Goal: Task Accomplishment & Management: Manage account settings

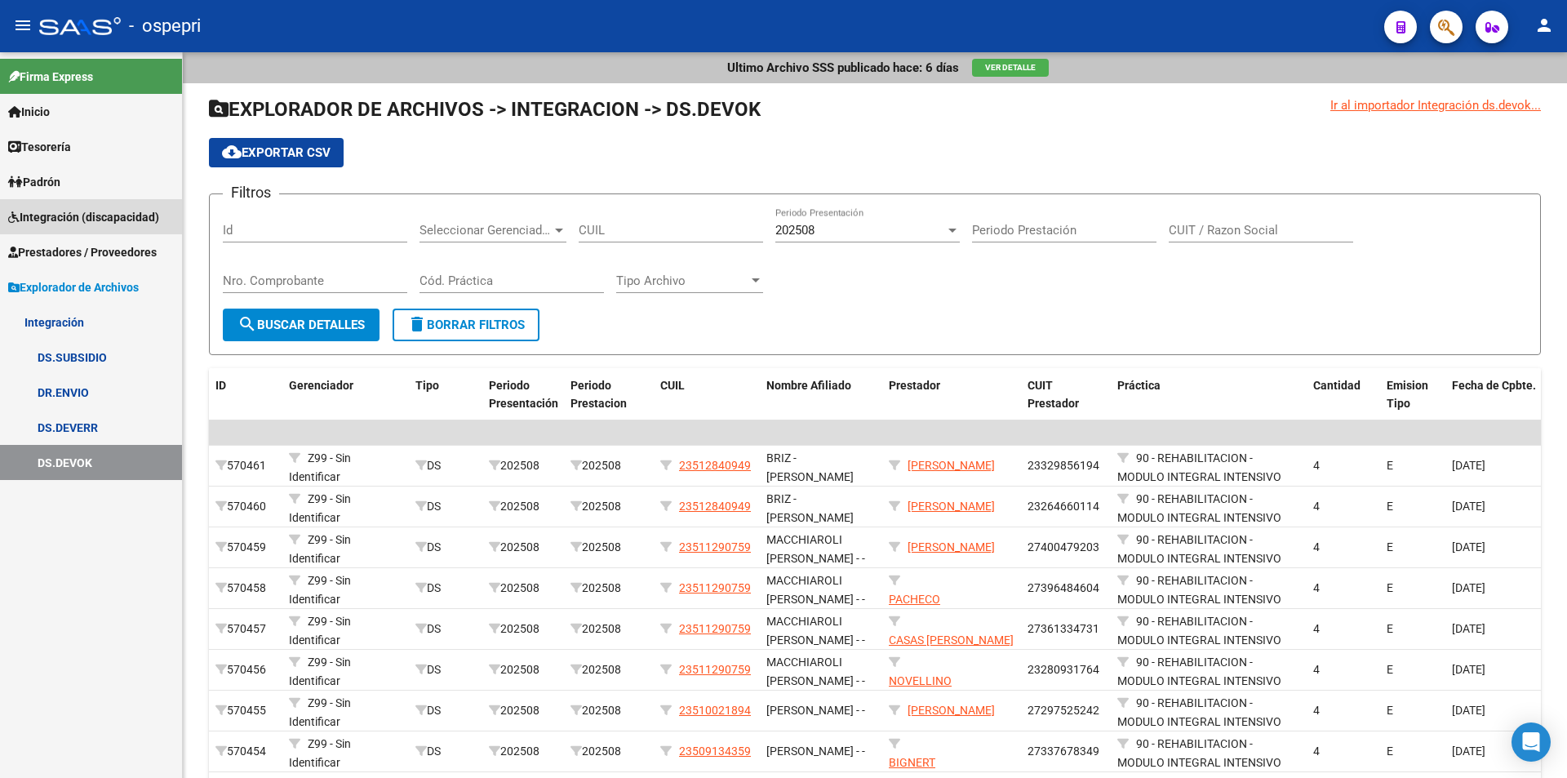
click at [69, 218] on span "Integración (discapacidad)" at bounding box center [83, 217] width 151 height 18
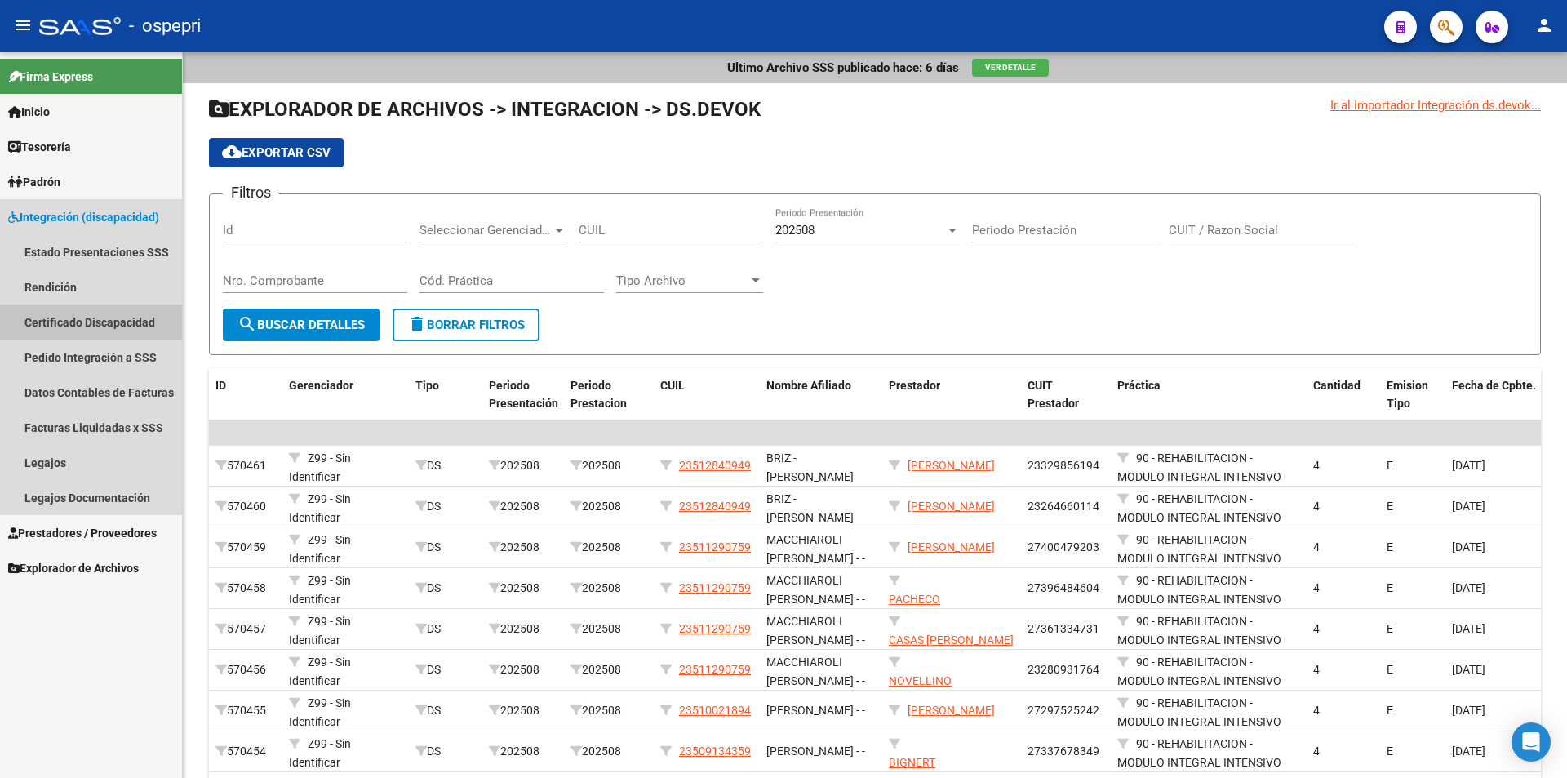
click at [66, 315] on link "Certificado Discapacidad" at bounding box center [91, 321] width 182 height 35
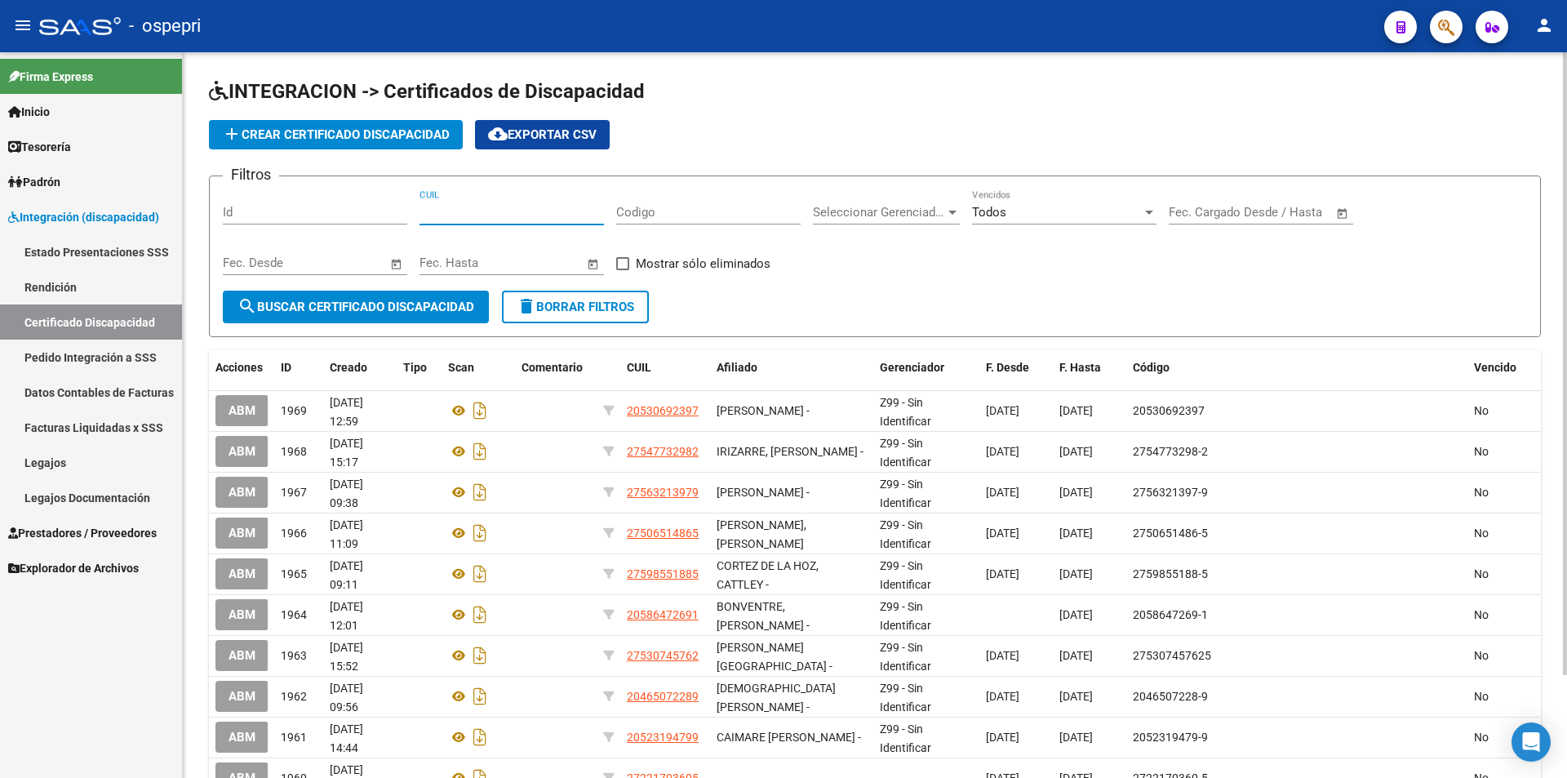
paste input "20-57722981-4"
click at [490, 213] on input "20-57722981-4" at bounding box center [512, 212] width 184 height 15
click at [438, 209] on input "20-57722981-4" at bounding box center [512, 212] width 184 height 15
drag, startPoint x: 439, startPoint y: 208, endPoint x: 407, endPoint y: 206, distance: 31.9
click at [407, 206] on div "Filtros Id 20-57722981-4 CUIL Codigo Seleccionar Gerenciador Seleccionar Gerenc…" at bounding box center [875, 239] width 1304 height 101
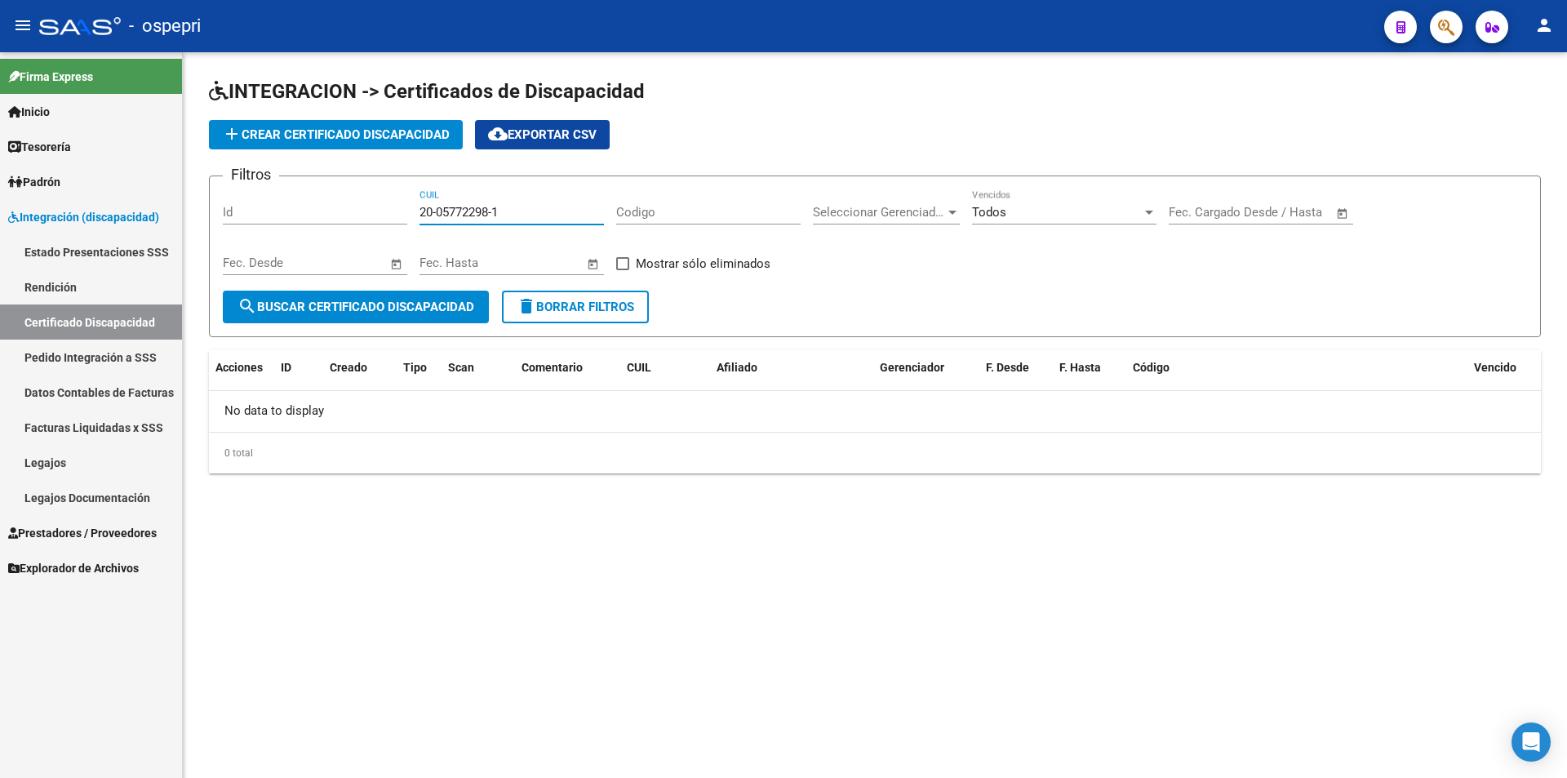
drag, startPoint x: 553, startPoint y: 209, endPoint x: 322, endPoint y: 212, distance: 231.0
click at [322, 212] on div "Filtros Id 20-05772298-1 CUIL Codigo Seleccionar Gerenciador Seleccionar Gerenc…" at bounding box center [875, 239] width 1304 height 101
drag, startPoint x: 463, startPoint y: 204, endPoint x: 524, endPoint y: 201, distance: 61.3
click at [518, 190] on div "20-05772298-1 CUIL" at bounding box center [512, 206] width 184 height 35
paste input "57722981-4"
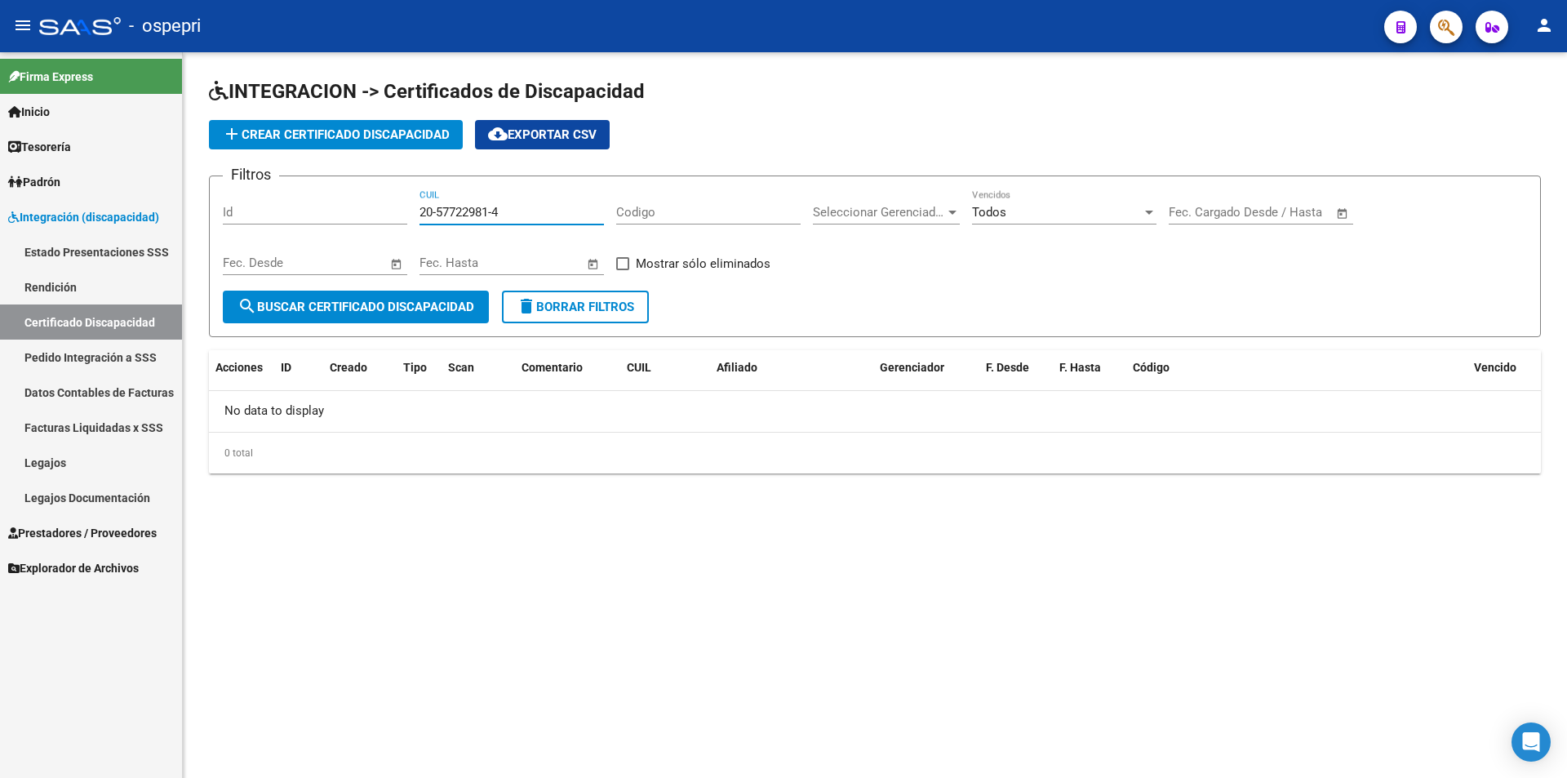
type input "20-57722981-4"
click at [437, 298] on button "search Buscar Certificado Discapacidad" at bounding box center [356, 307] width 266 height 33
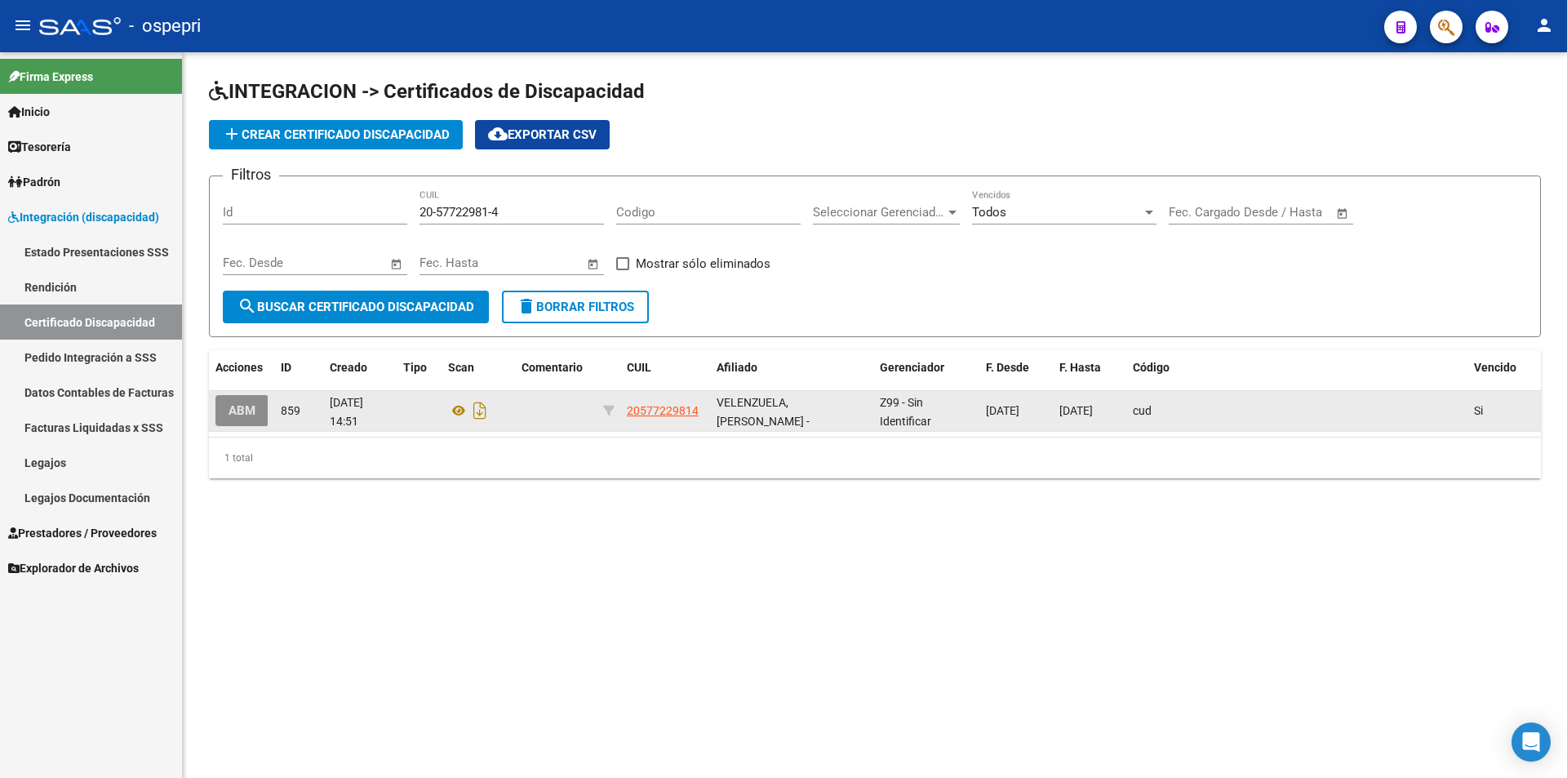
click at [245, 402] on span "ABM" at bounding box center [242, 409] width 27 height 15
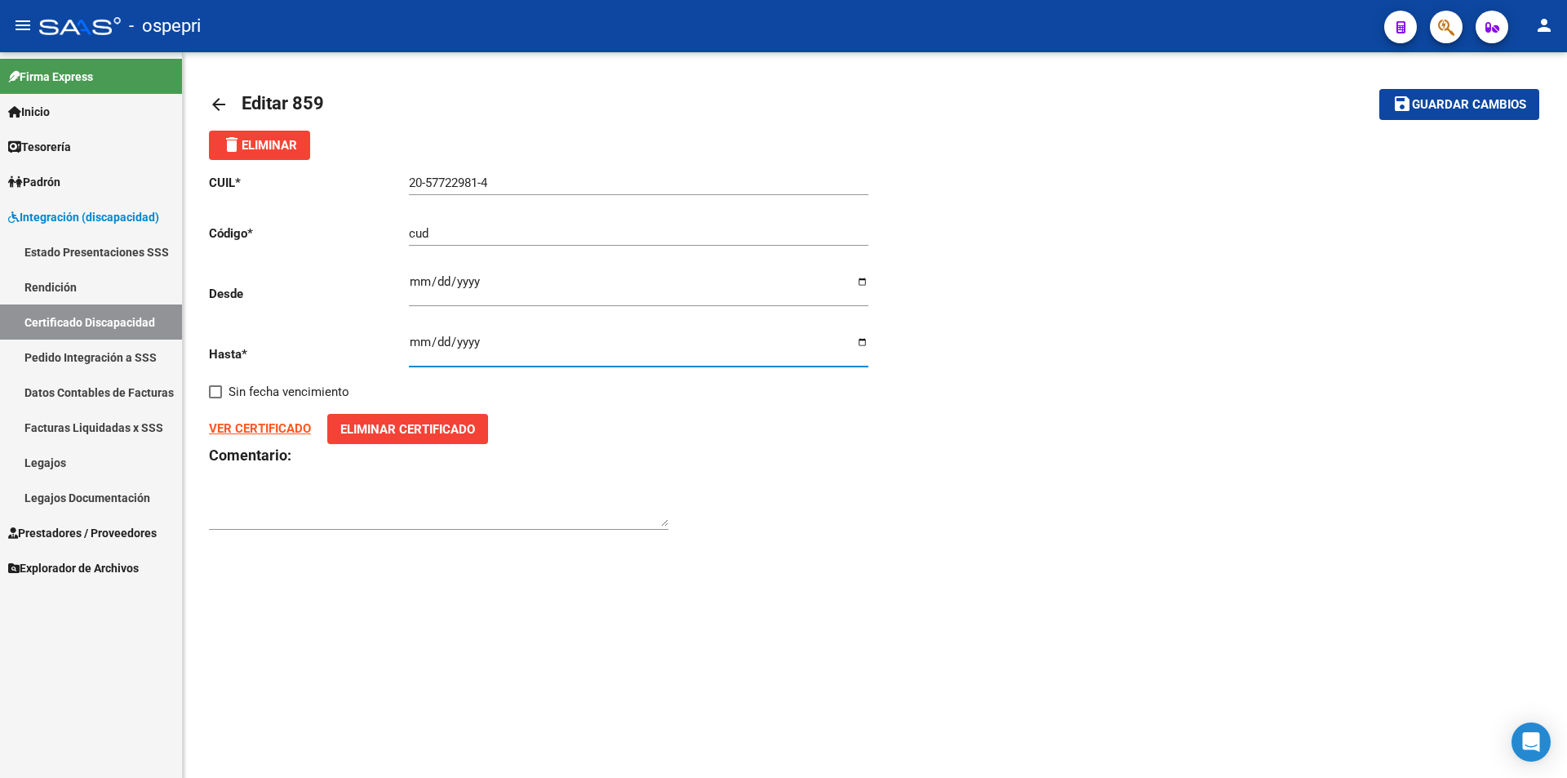
click at [471, 344] on input "[DATE]" at bounding box center [639, 348] width 460 height 26
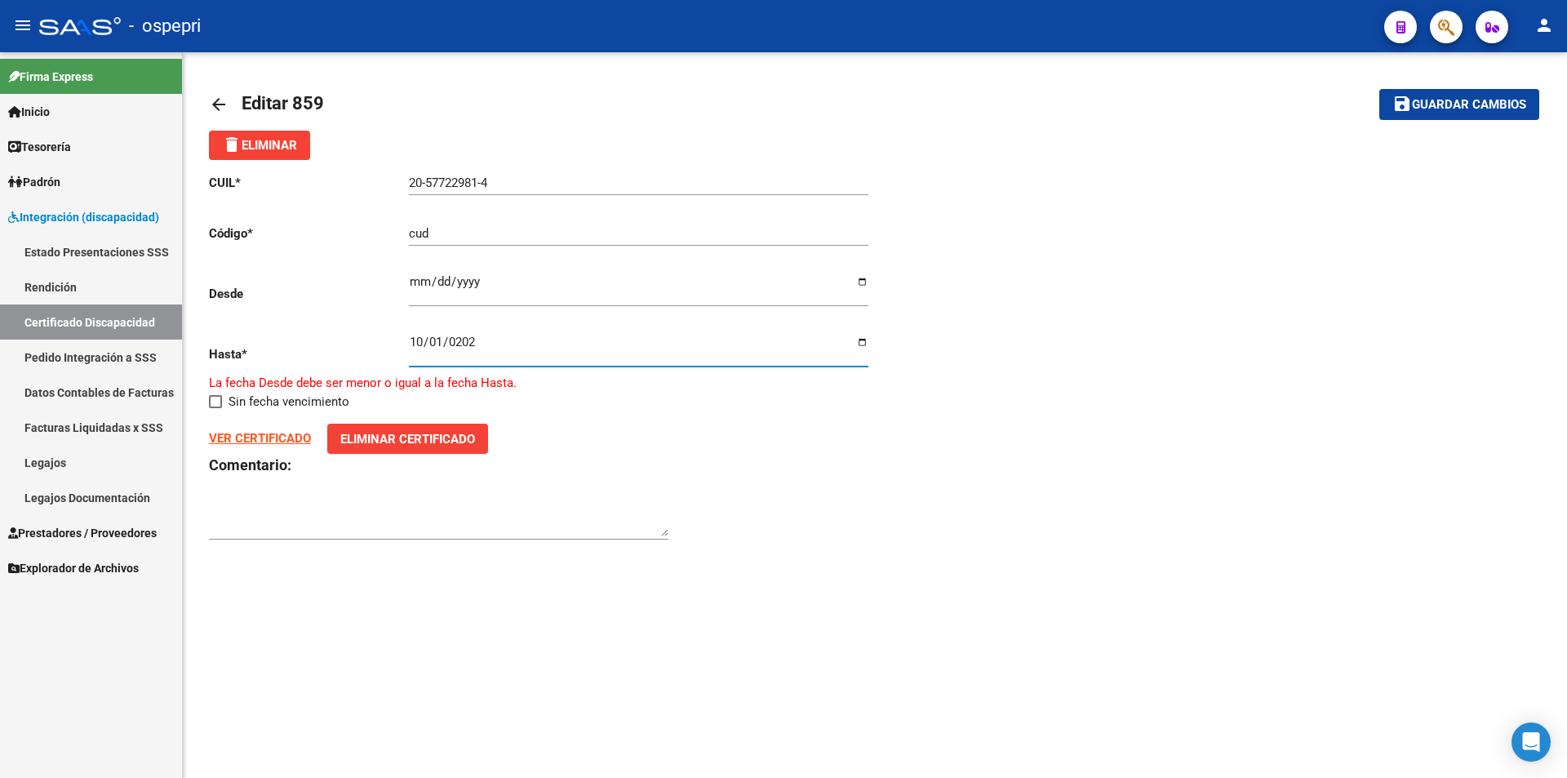
type input "[DATE]"
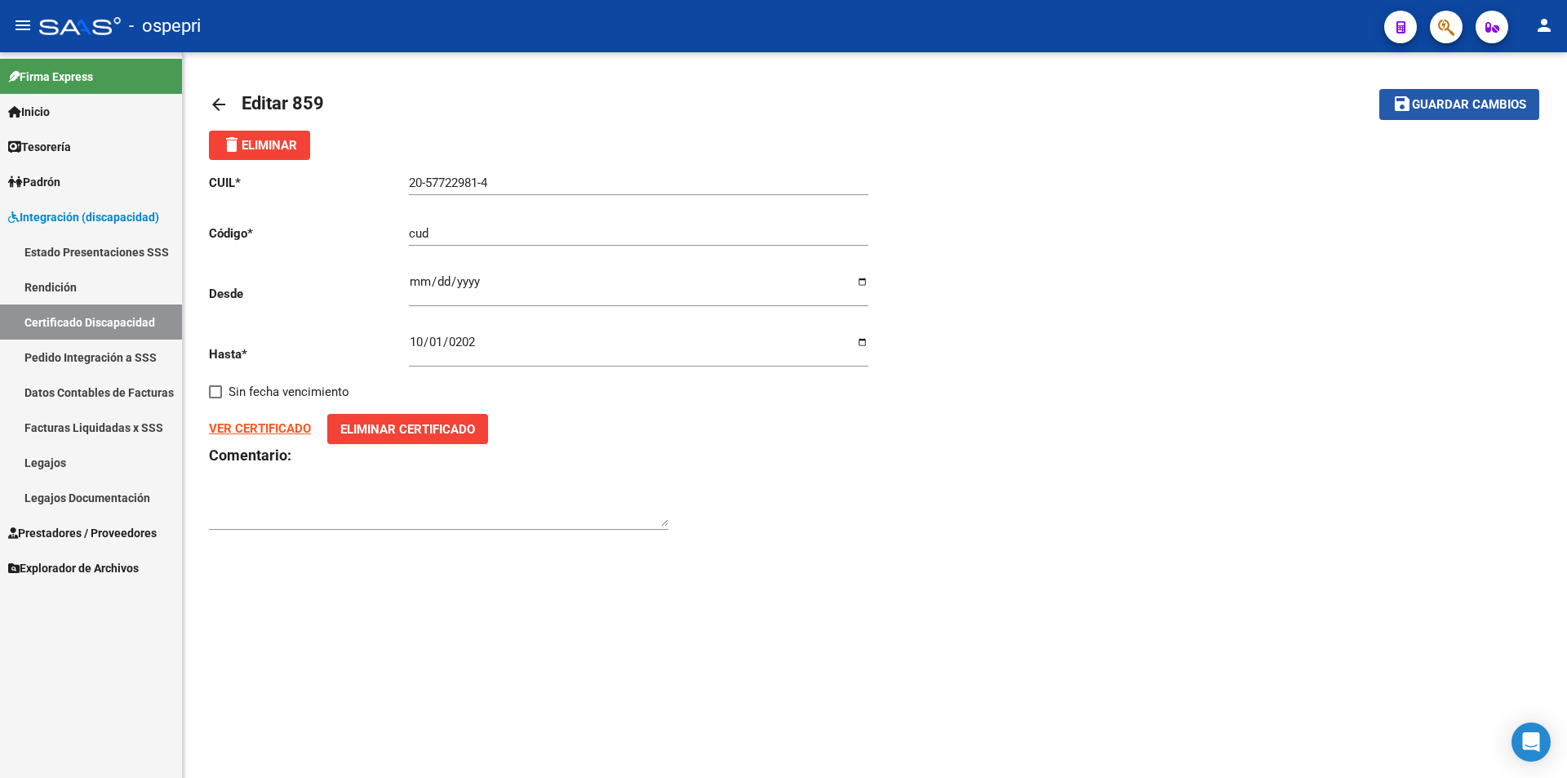
click at [1495, 102] on span "Guardar cambios" at bounding box center [1469, 105] width 114 height 15
click at [1455, 105] on span "Guardar cambios" at bounding box center [1469, 105] width 114 height 15
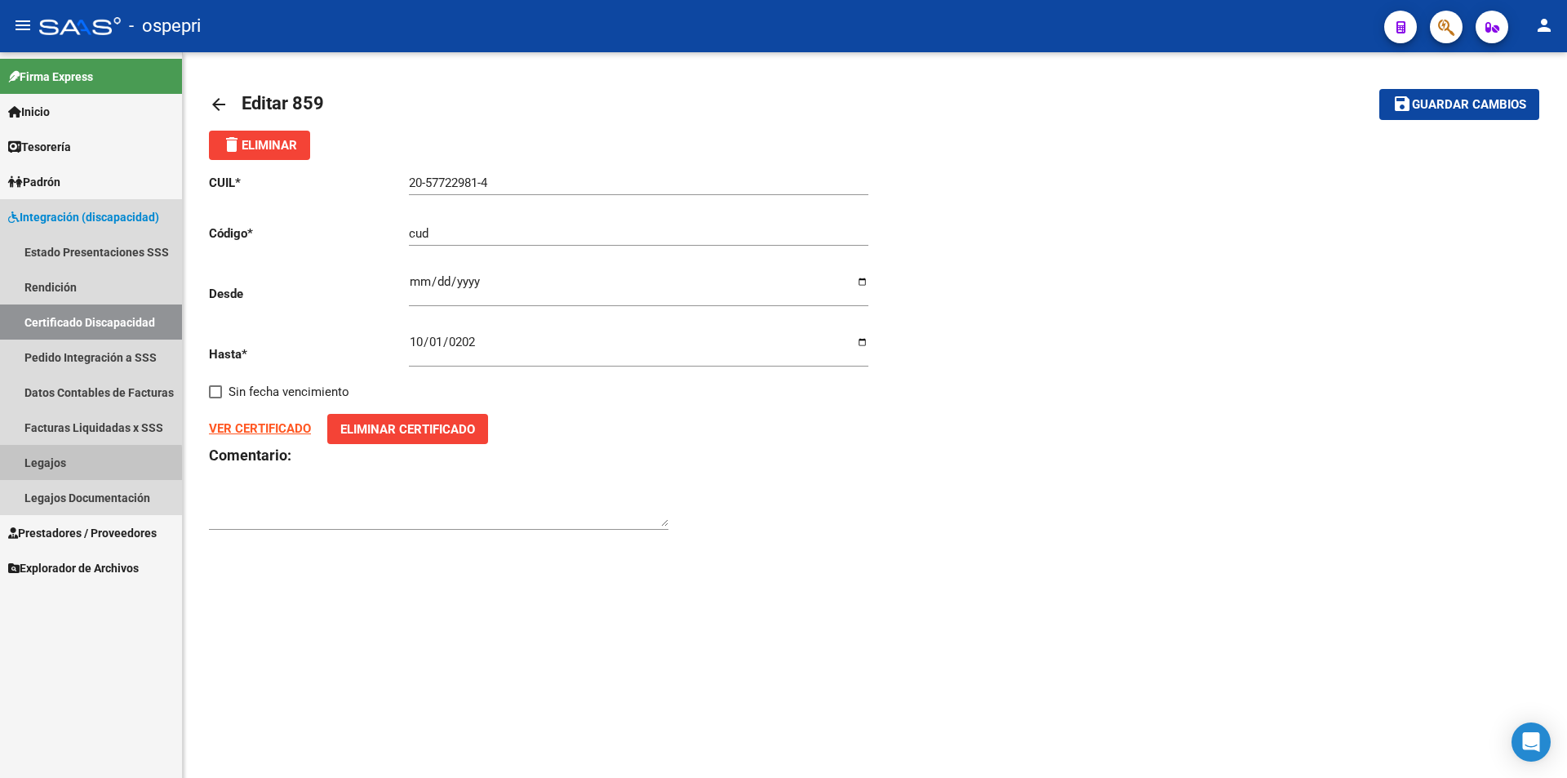
click at [38, 468] on link "Legajos" at bounding box center [91, 462] width 182 height 35
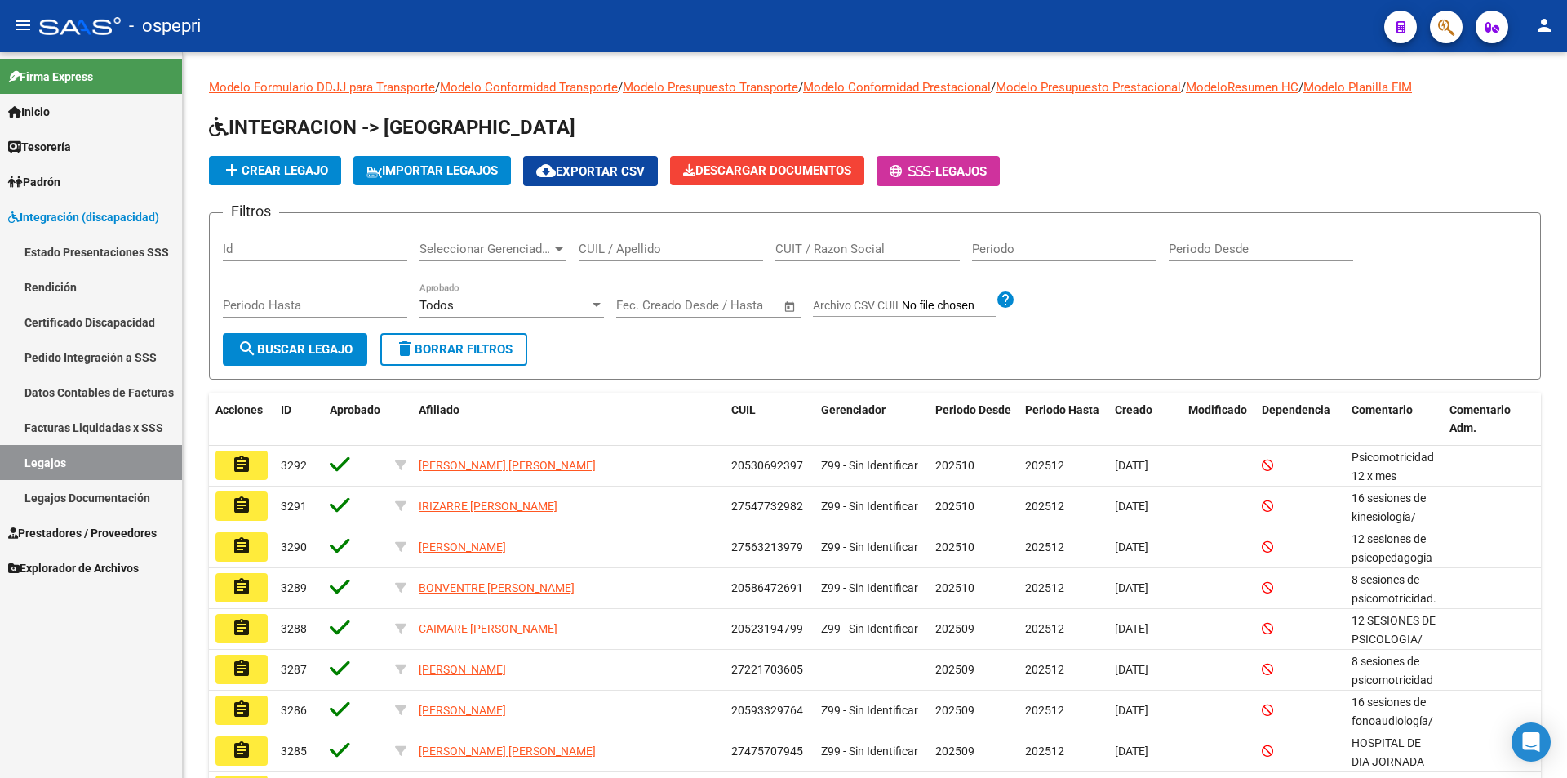
click at [74, 357] on link "Pedido Integración a SSS" at bounding box center [91, 357] width 182 height 35
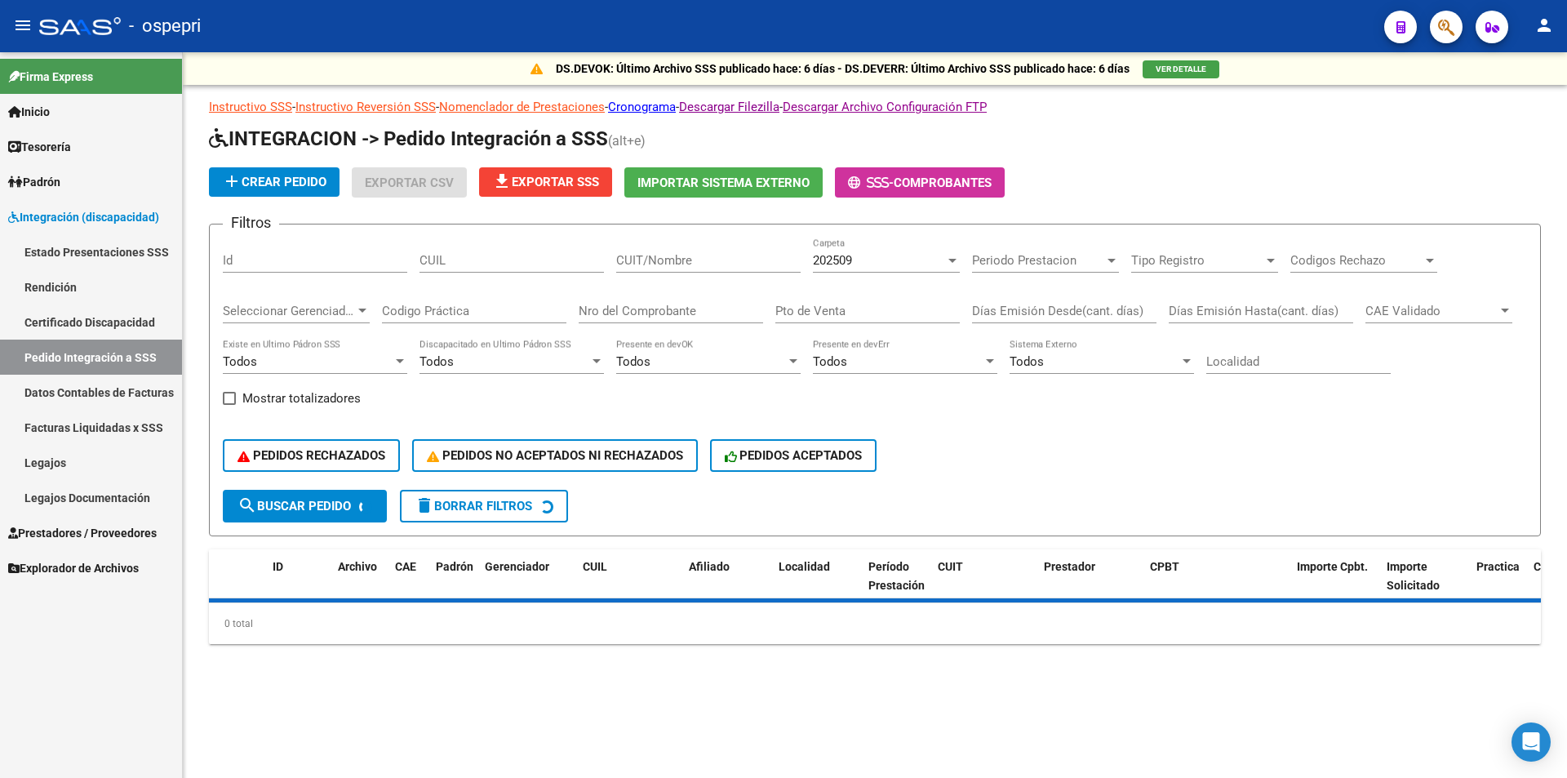
click at [45, 454] on link "Legajos" at bounding box center [91, 462] width 182 height 35
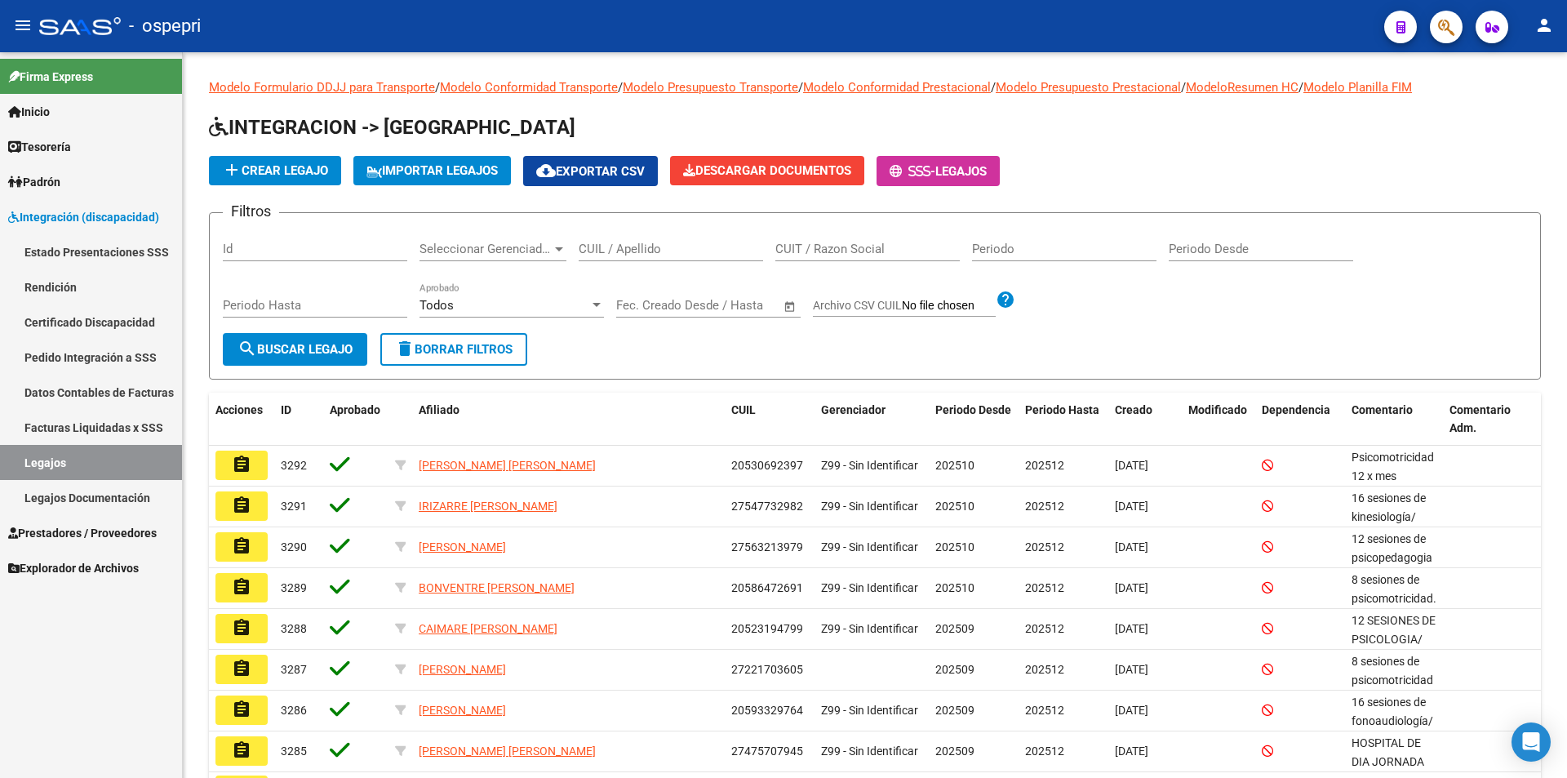
click at [90, 501] on link "Legajos Documentación" at bounding box center [91, 497] width 182 height 35
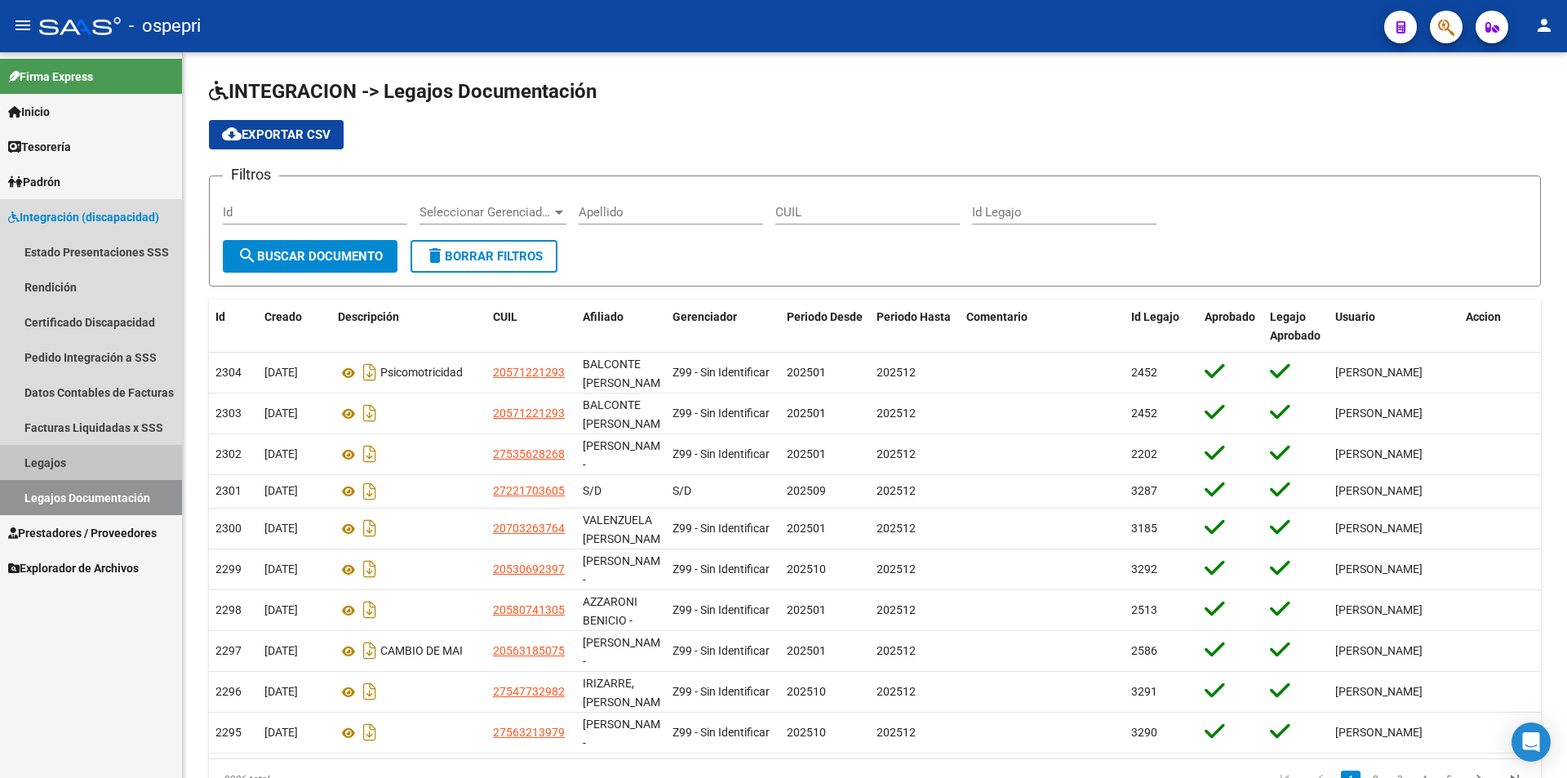
click at [90, 453] on link "Legajos" at bounding box center [91, 462] width 182 height 35
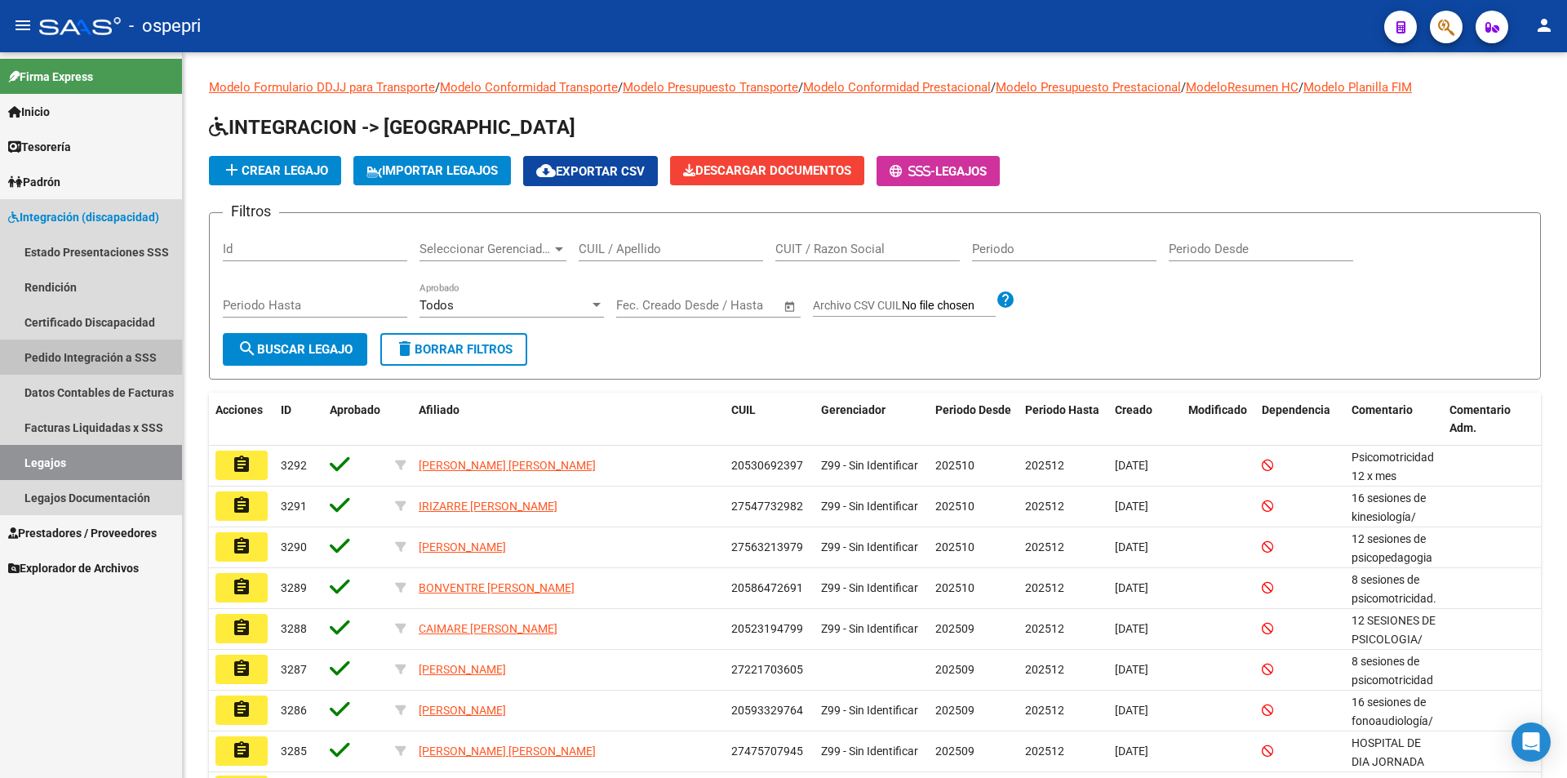
click at [107, 353] on link "Pedido Integración a SSS" at bounding box center [91, 357] width 182 height 35
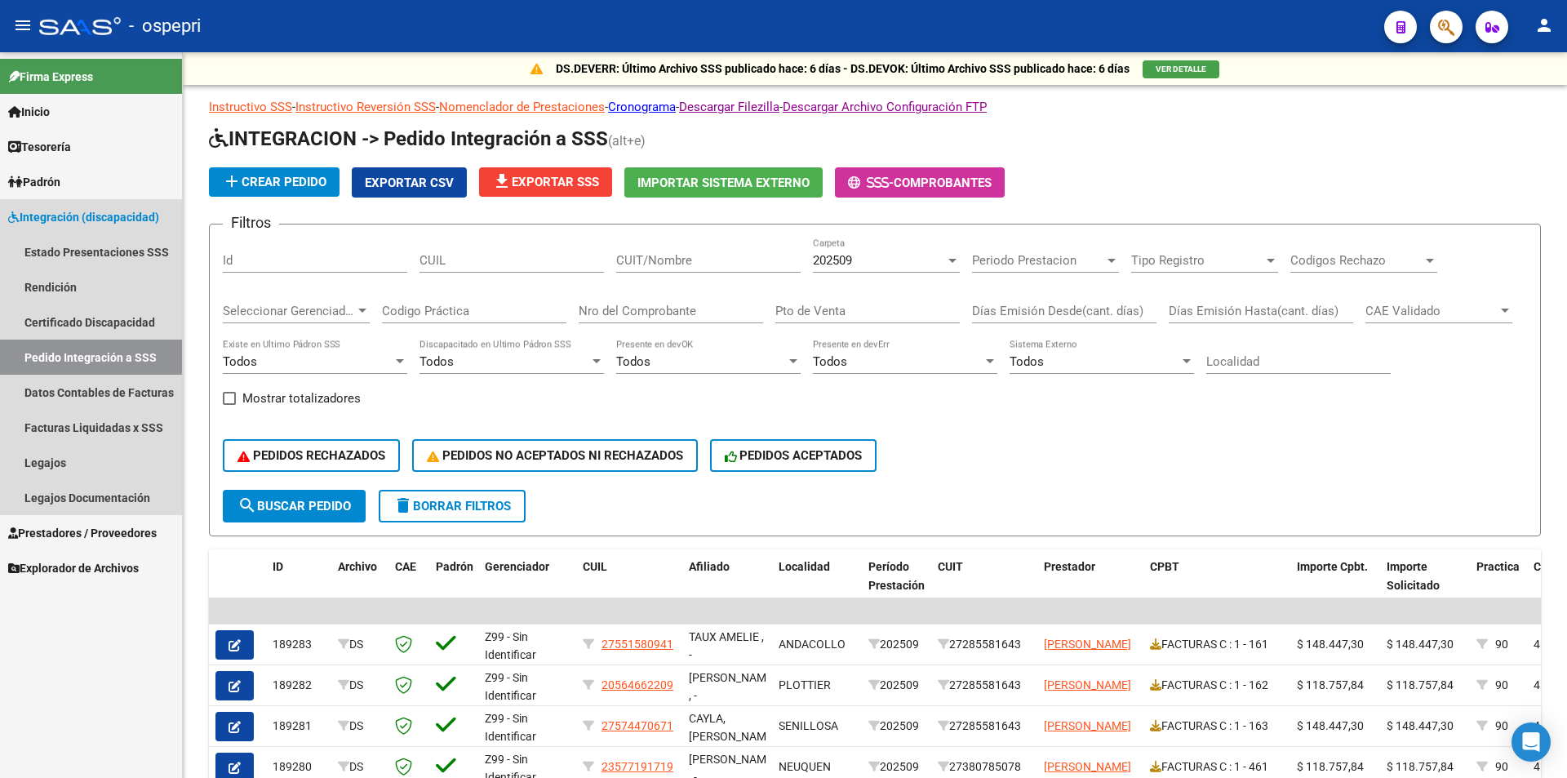
click at [74, 214] on span "Integración (discapacidad)" at bounding box center [83, 217] width 151 height 18
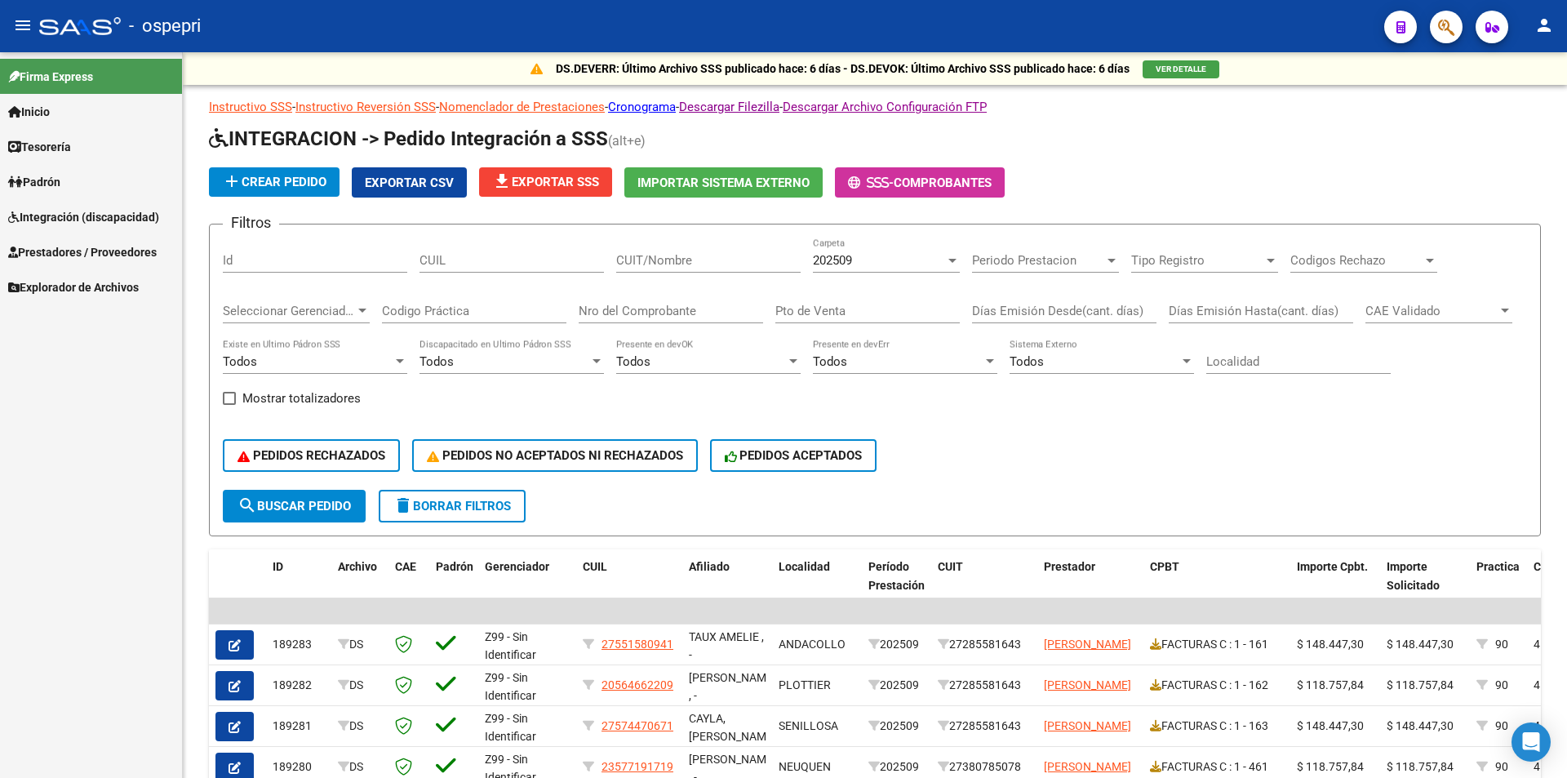
click at [54, 219] on span "Integración (discapacidad)" at bounding box center [83, 217] width 151 height 18
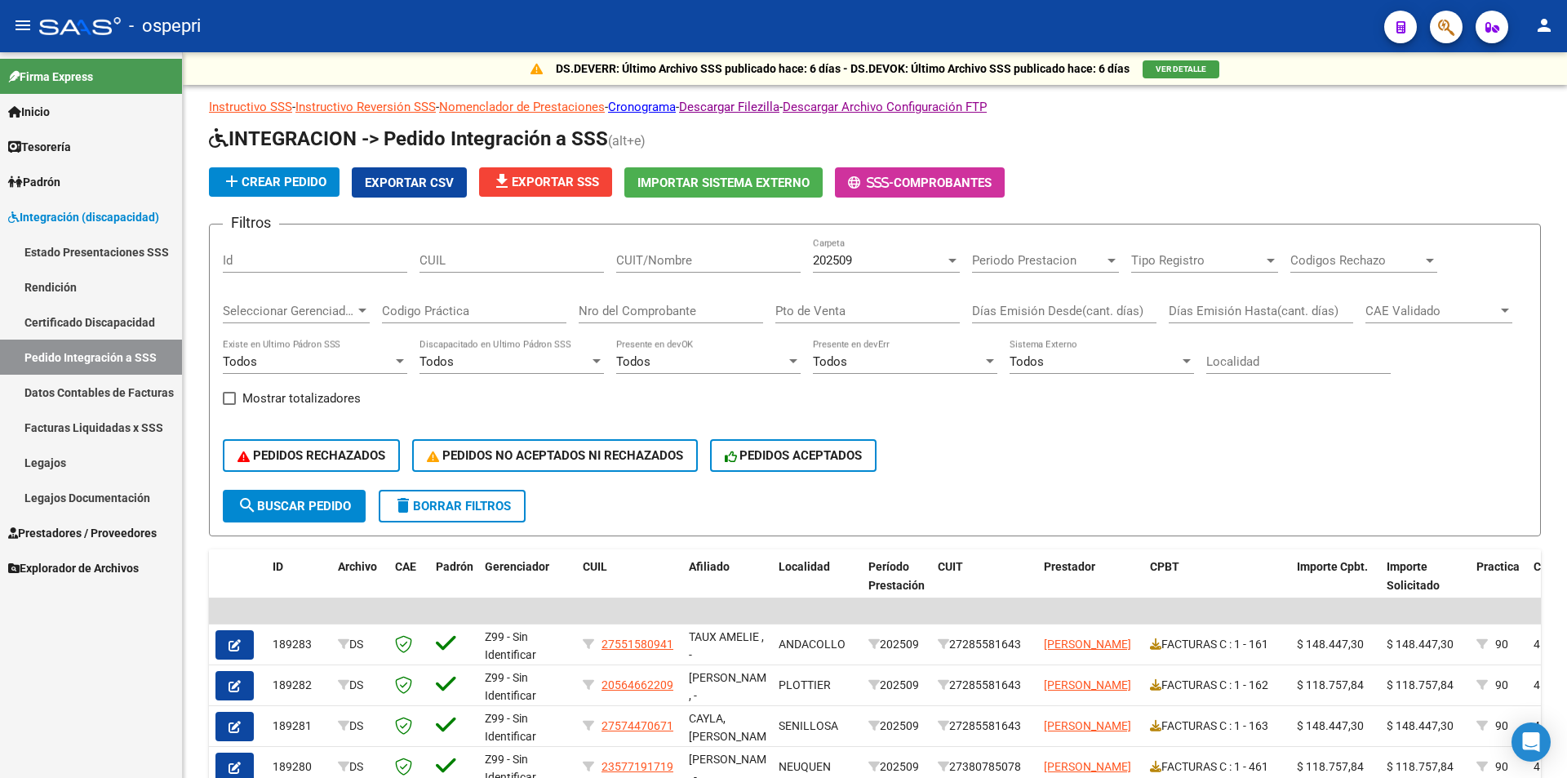
click at [29, 462] on link "Legajos" at bounding box center [91, 462] width 182 height 35
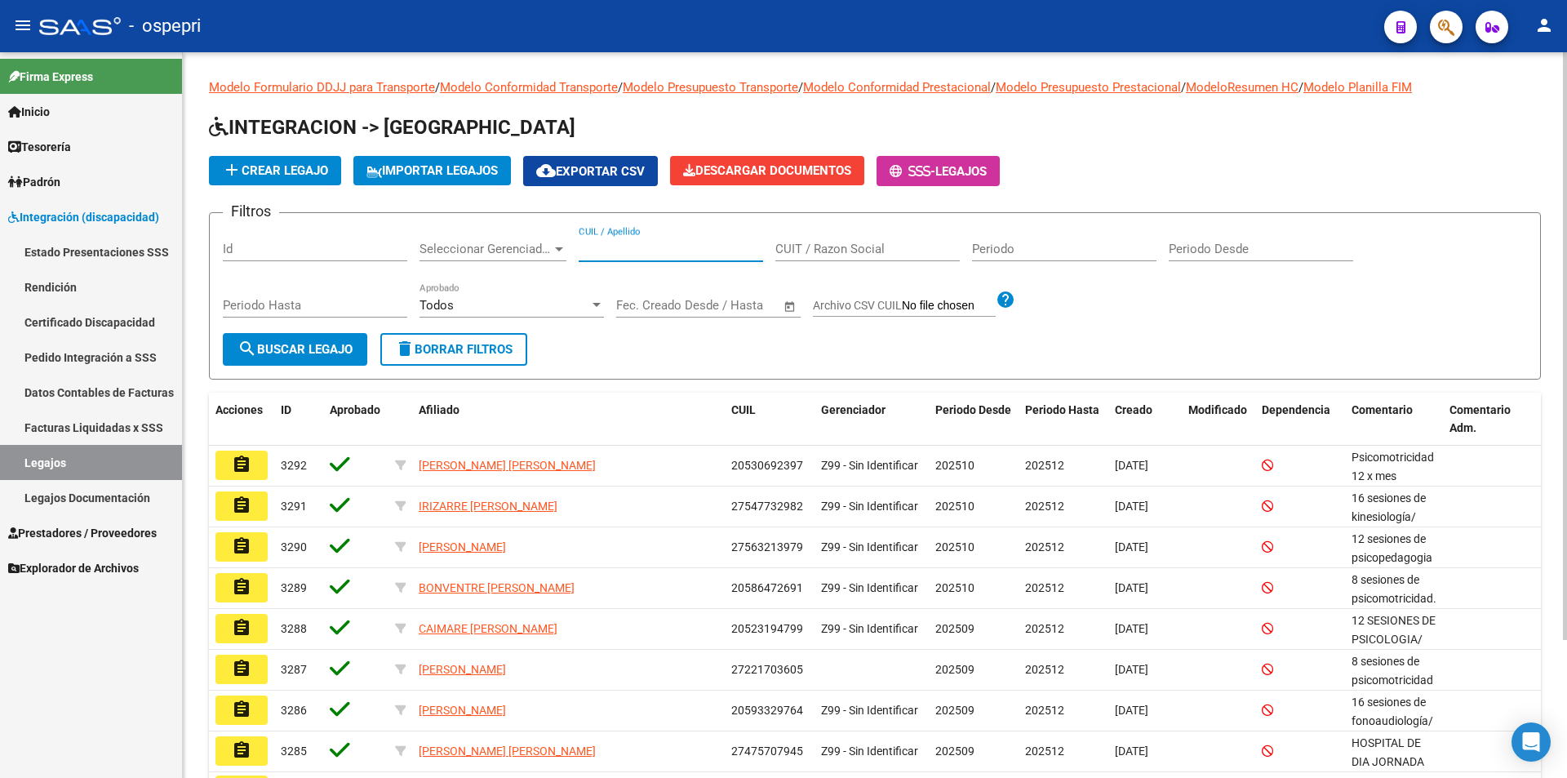
paste input "53070628"
type input "53070628"
click at [312, 335] on button "search Buscar Legajo" at bounding box center [295, 349] width 144 height 33
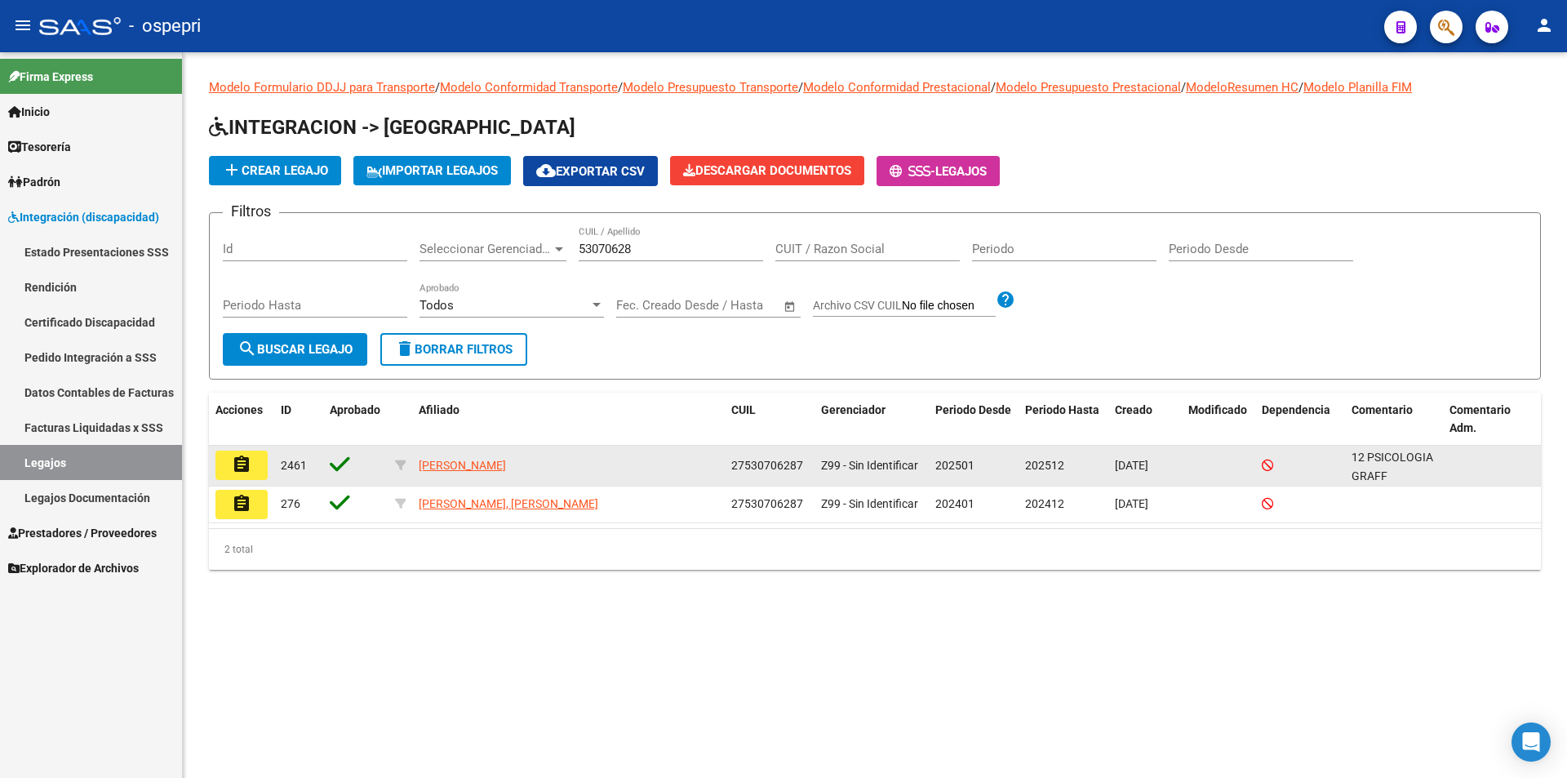
click at [240, 460] on mat-icon "assignment" at bounding box center [242, 465] width 20 height 20
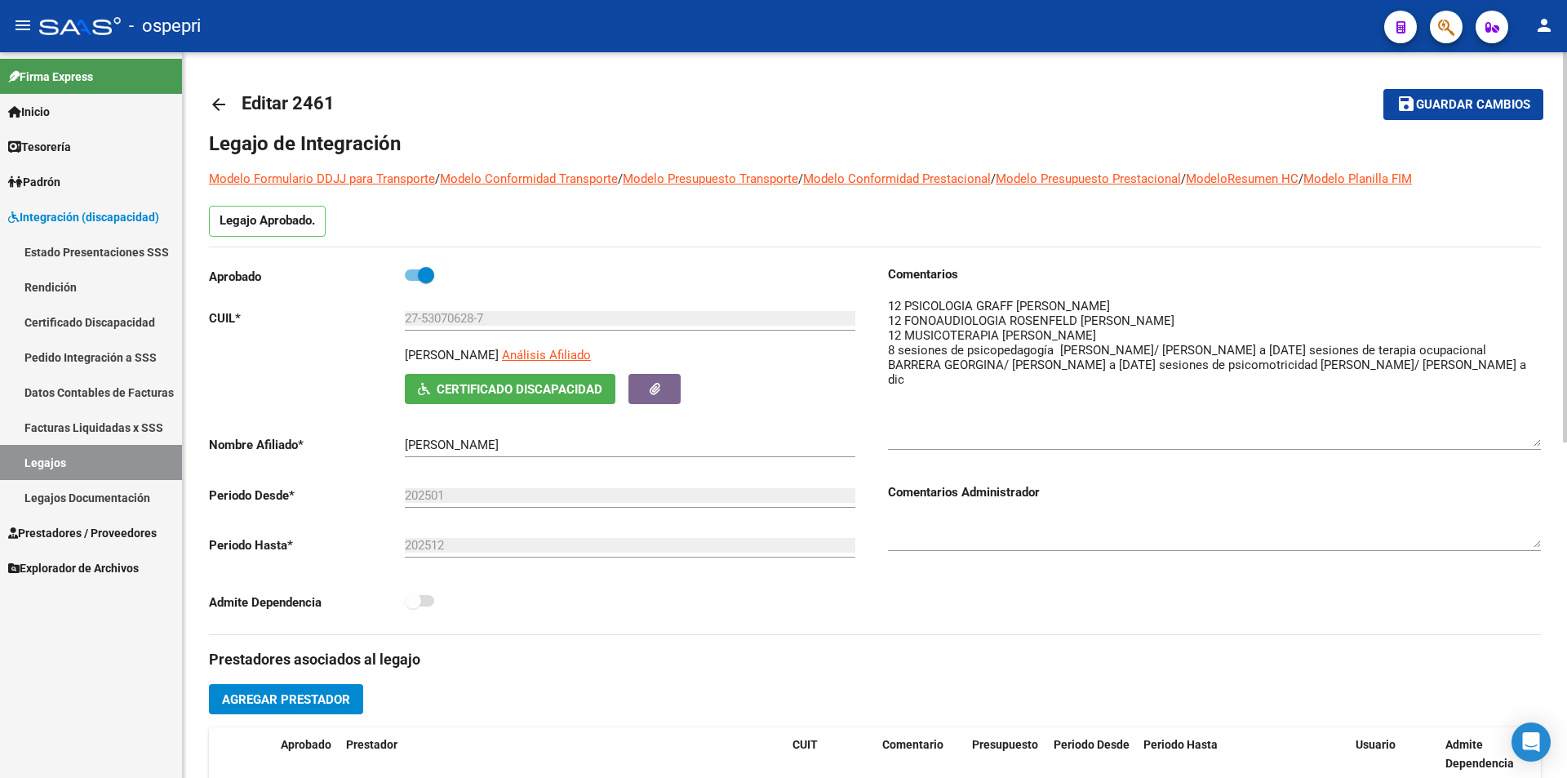
drag, startPoint x: 1532, startPoint y: 328, endPoint x: 1546, endPoint y: 446, distance: 119.2
click at [1546, 446] on div "arrow_back Editar 2461 save Guardar cambios Legajo de Integración Modelo Formul…" at bounding box center [875, 727] width 1384 height 1351
